Goal: Task Accomplishment & Management: Use online tool/utility

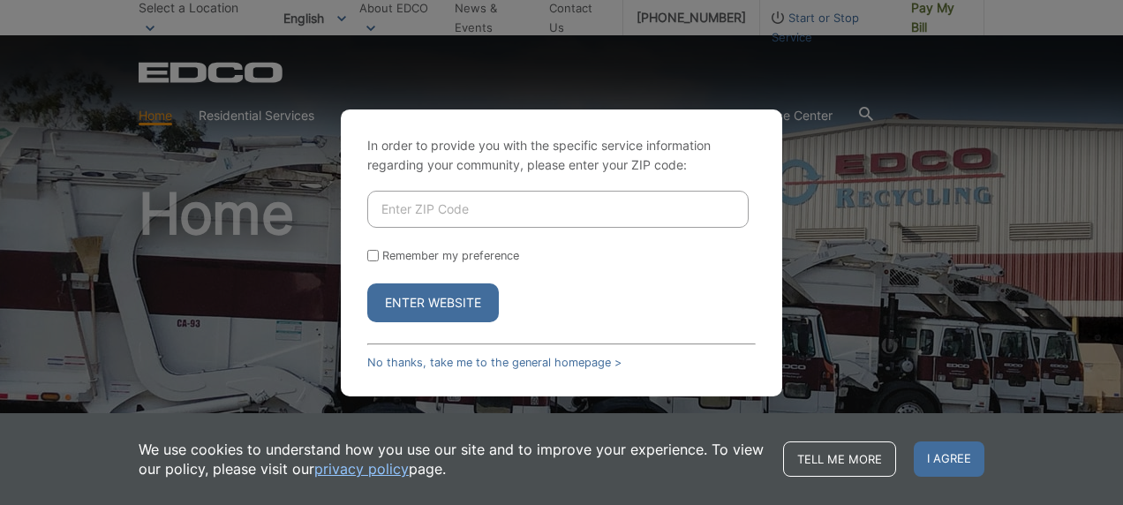
click at [403, 216] on input "Enter ZIP Code" at bounding box center [558, 209] width 382 height 37
type input "92040"
click at [373, 258] on input "Remember my preference" at bounding box center [372, 255] width 11 height 11
checkbox input "true"
click at [423, 301] on button "Enter Website" at bounding box center [433, 303] width 132 height 39
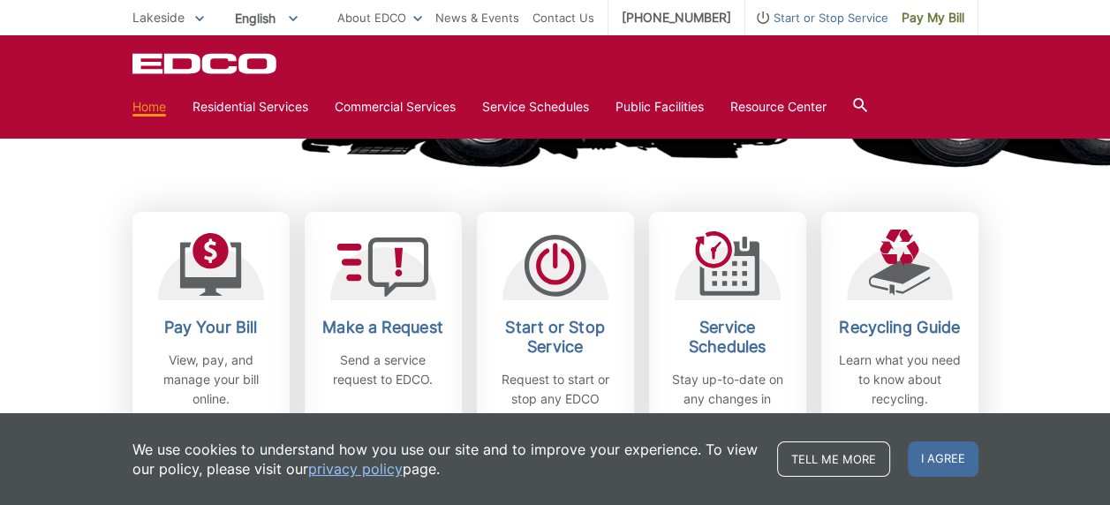
scroll to position [618, 0]
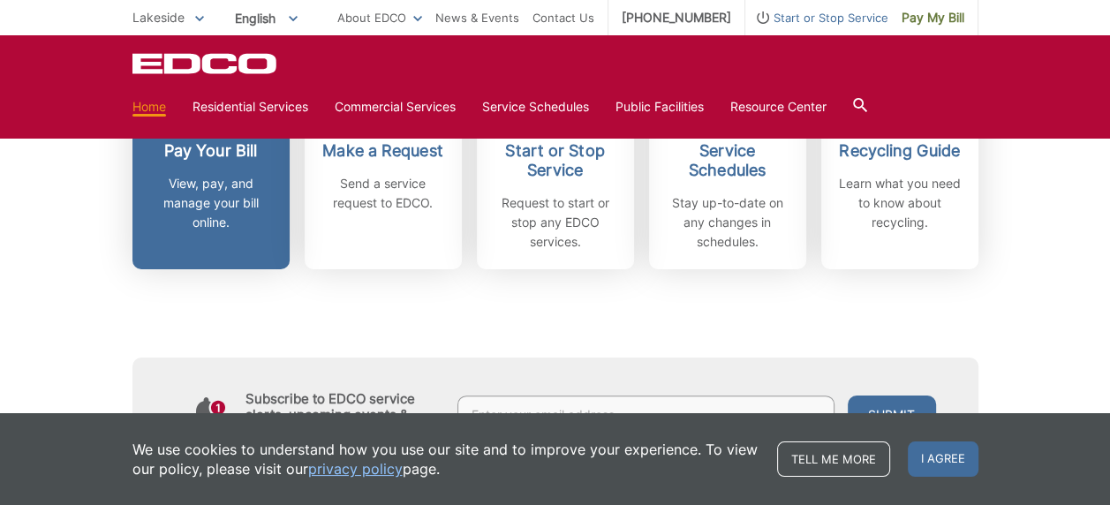
click at [216, 184] on p "View, pay, and manage your bill online." at bounding box center [211, 203] width 131 height 58
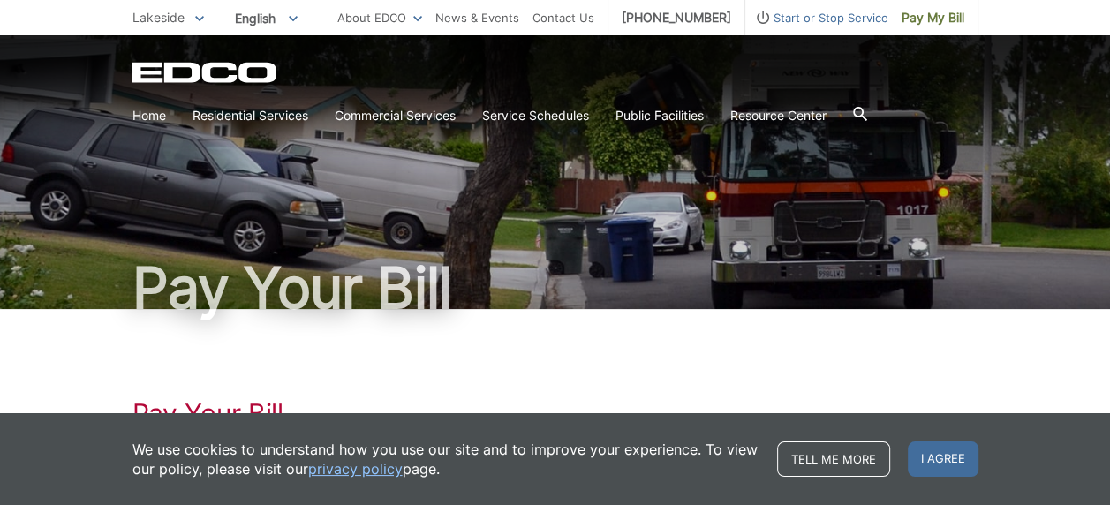
drag, startPoint x: 948, startPoint y: 458, endPoint x: 913, endPoint y: 447, distance: 36.3
click at [947, 458] on span "I agree" at bounding box center [943, 459] width 71 height 35
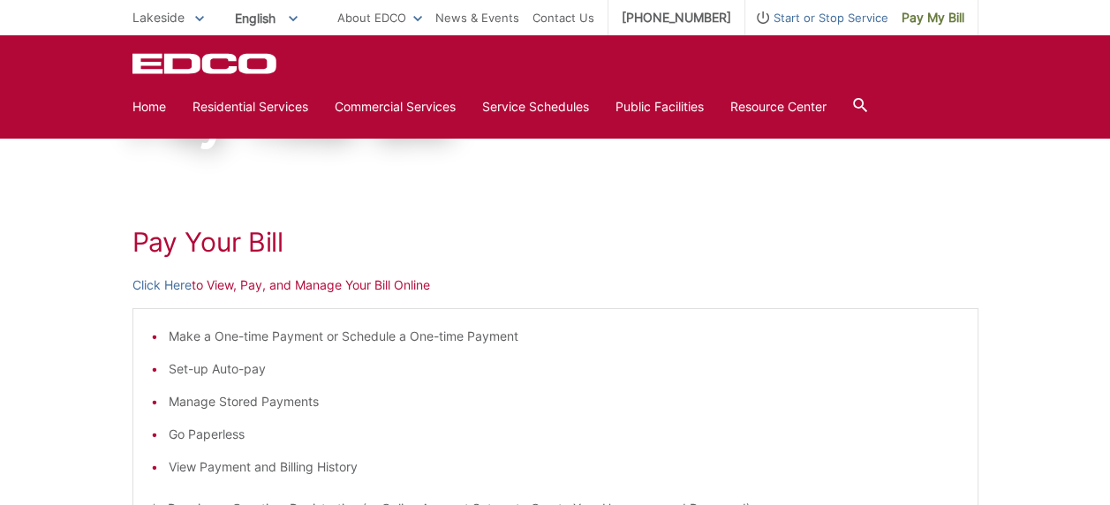
scroll to position [75, 0]
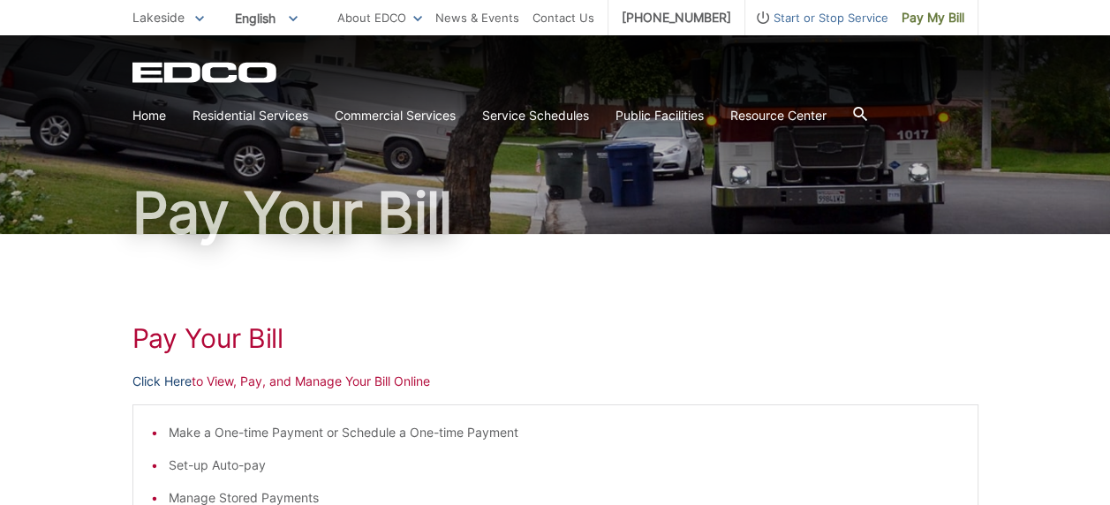
click at [160, 380] on link "Click Here" at bounding box center [161, 381] width 59 height 19
